Goal: Information Seeking & Learning: Understand process/instructions

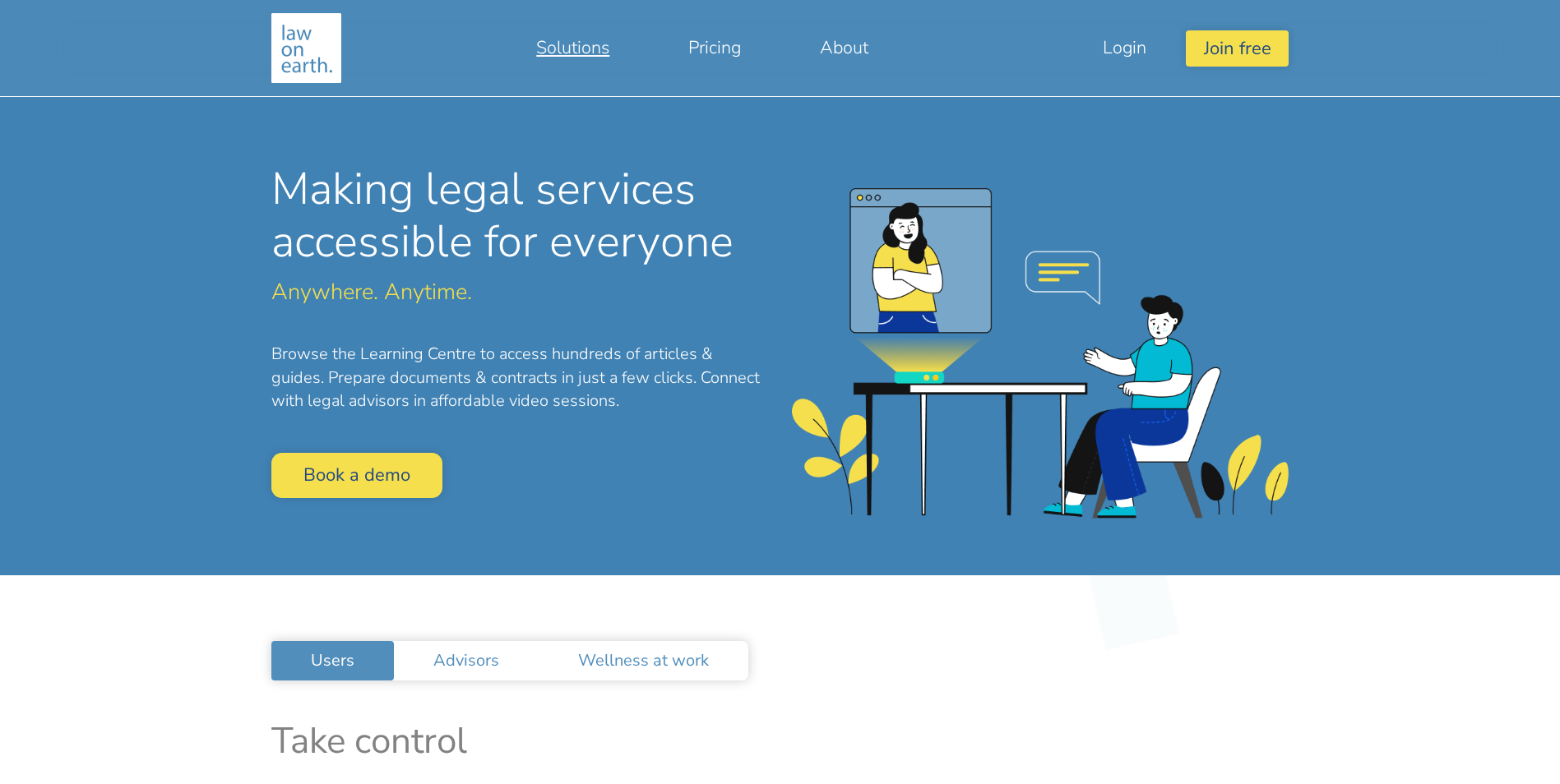
click at [564, 43] on link "Solutions" at bounding box center [572, 47] width 152 height 39
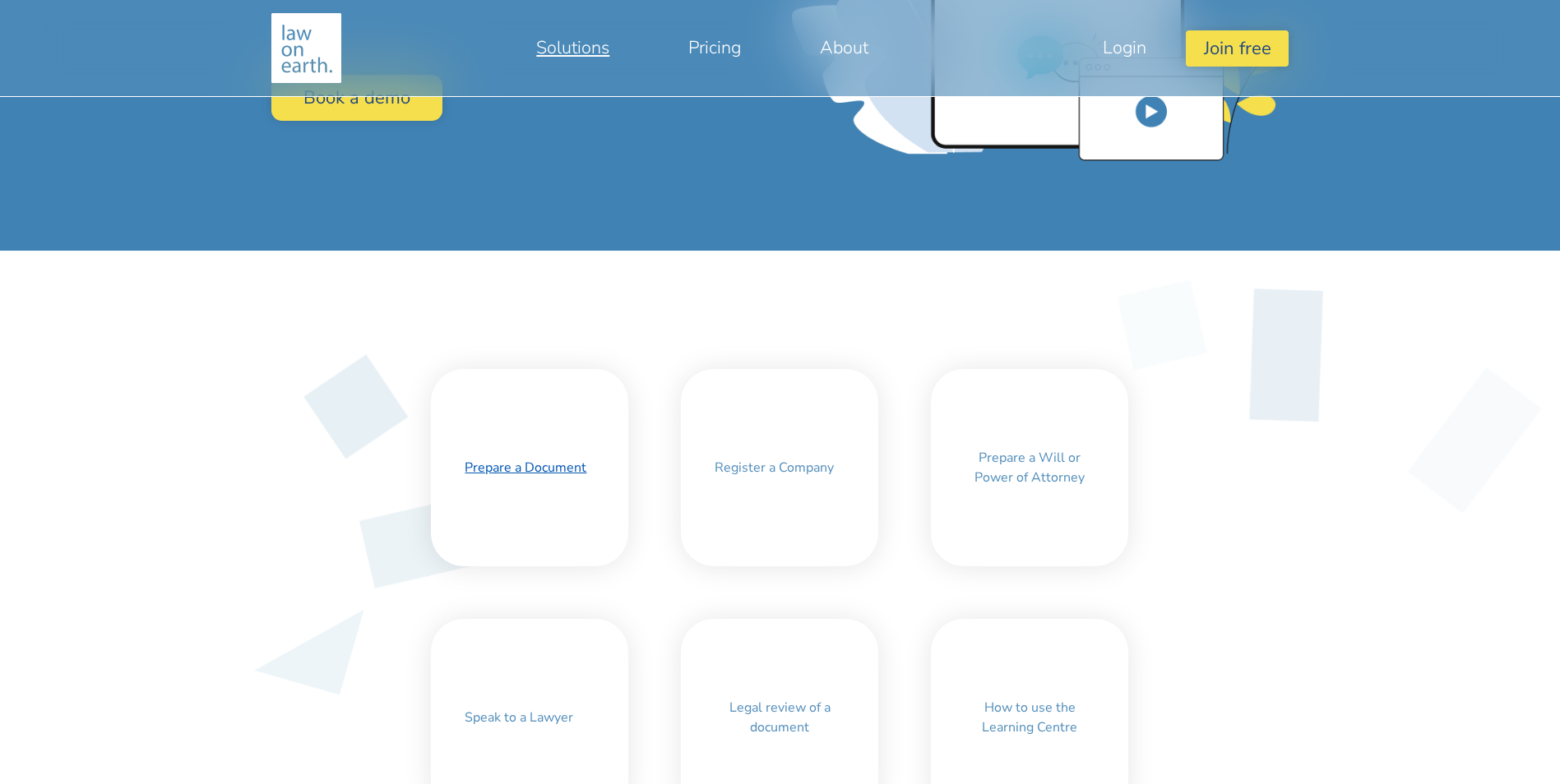
scroll to position [493, 0]
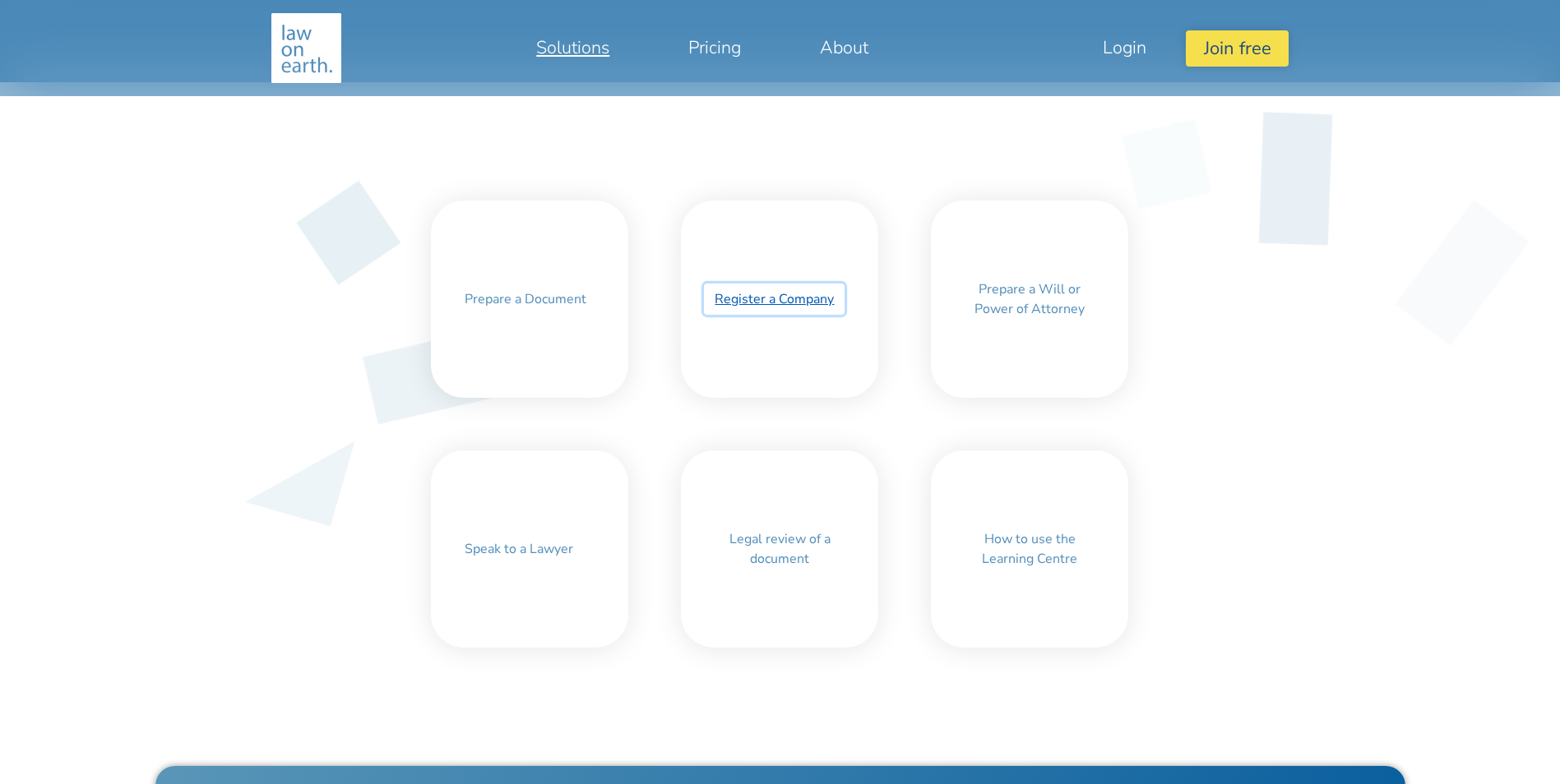
click at [764, 292] on link "Register a Company" at bounding box center [774, 300] width 141 height 31
